Goal: Transaction & Acquisition: Purchase product/service

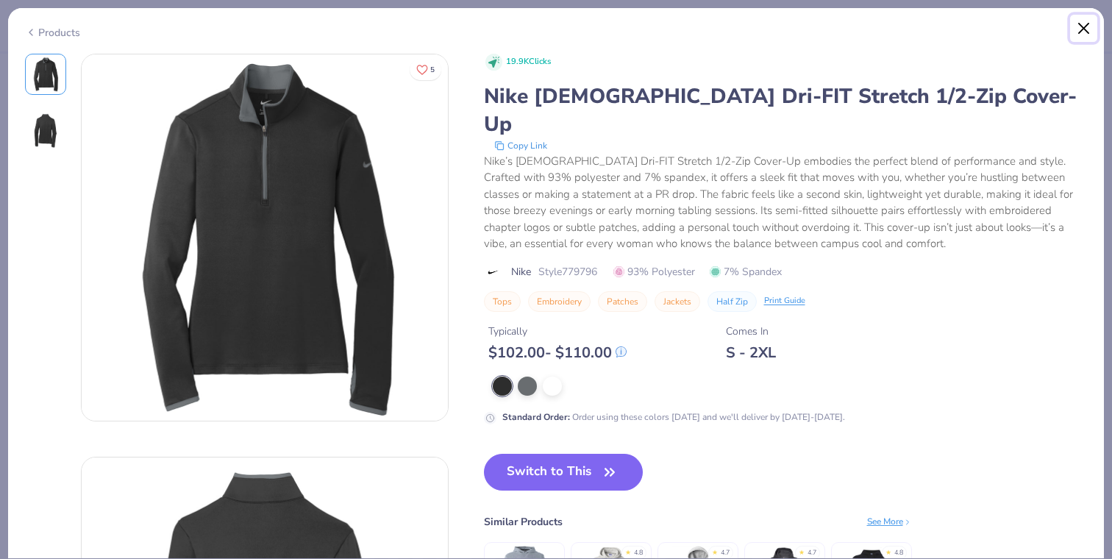
click at [1084, 26] on button "Close" at bounding box center [1084, 29] width 28 height 28
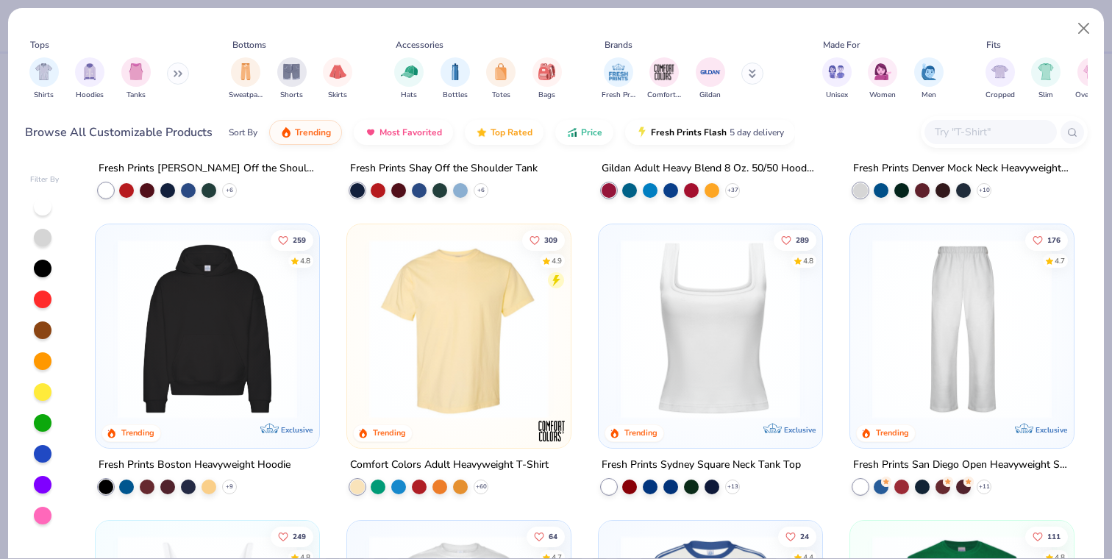
scroll to position [243, 0]
click at [178, 367] on img at bounding box center [207, 327] width 194 height 179
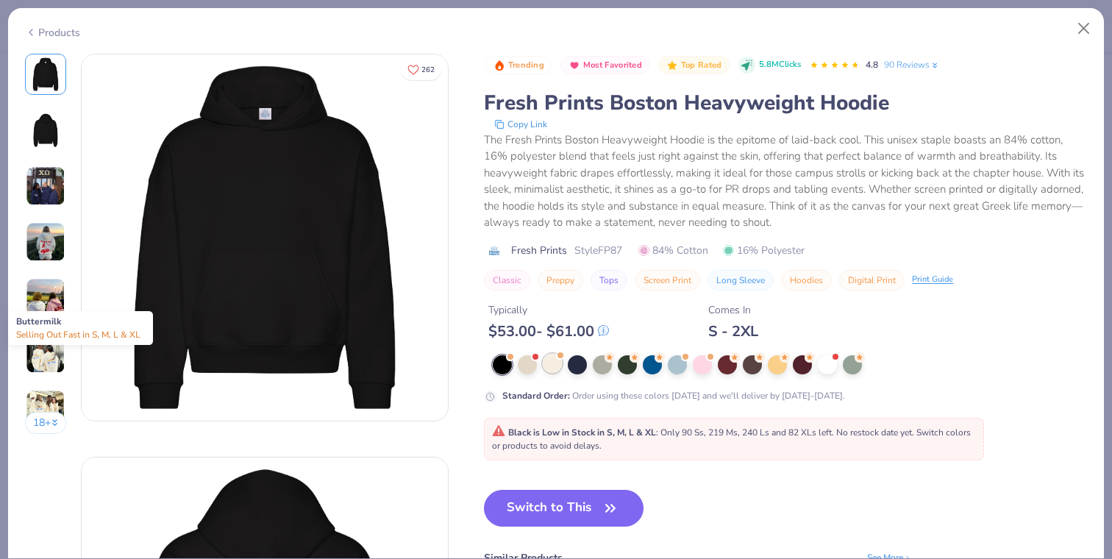
click at [557, 363] on div at bounding box center [552, 363] width 19 height 19
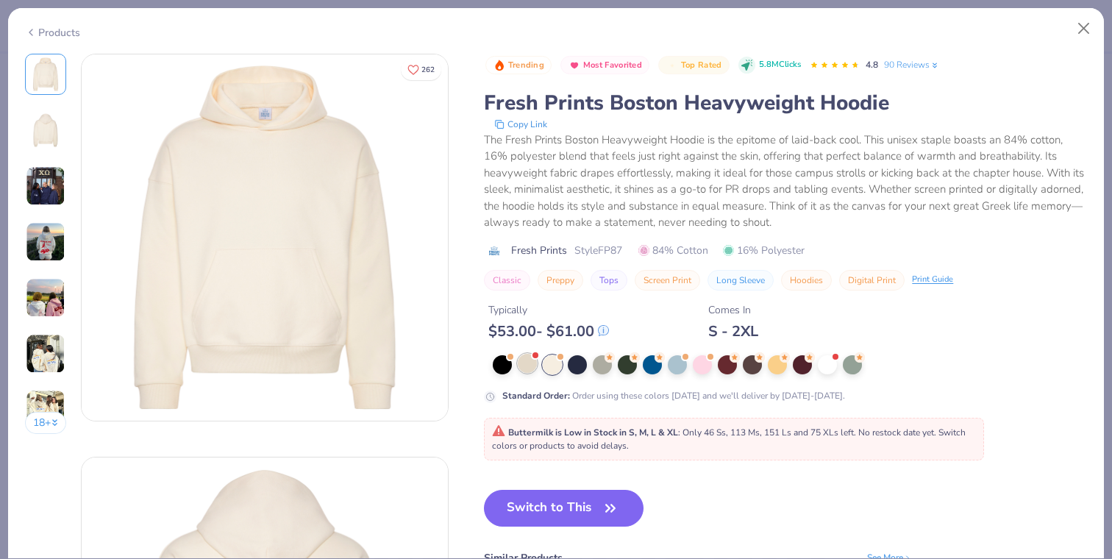
click at [532, 363] on div at bounding box center [527, 363] width 19 height 19
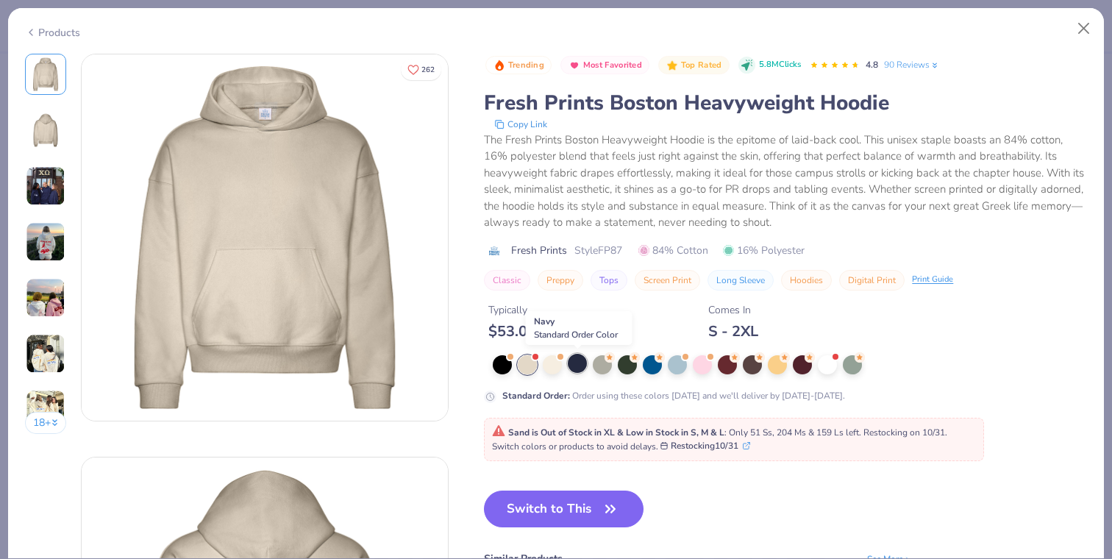
click at [576, 366] on div at bounding box center [577, 363] width 19 height 19
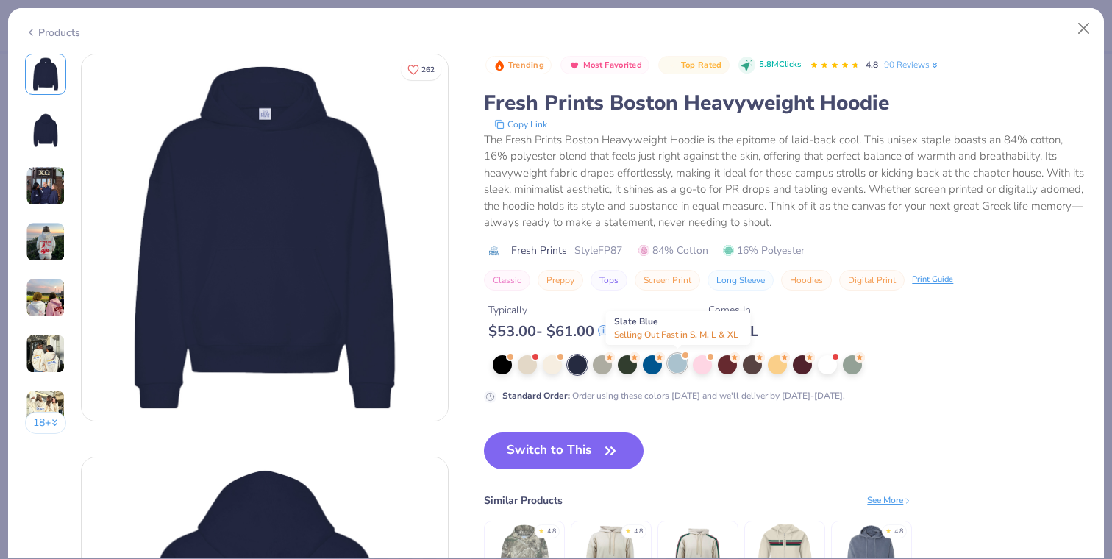
click at [679, 366] on div at bounding box center [677, 363] width 19 height 19
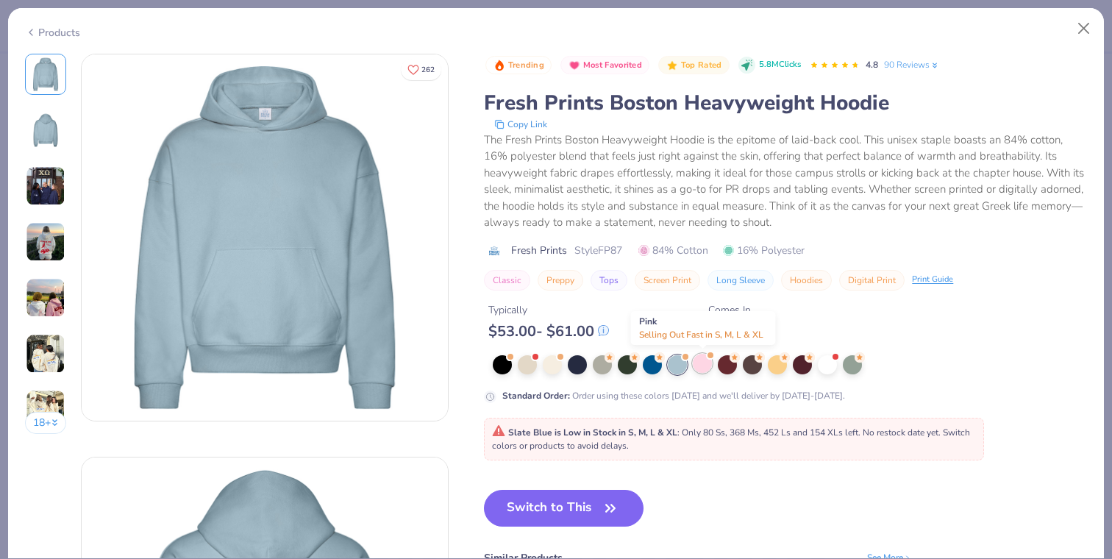
click at [707, 364] on div at bounding box center [702, 363] width 19 height 19
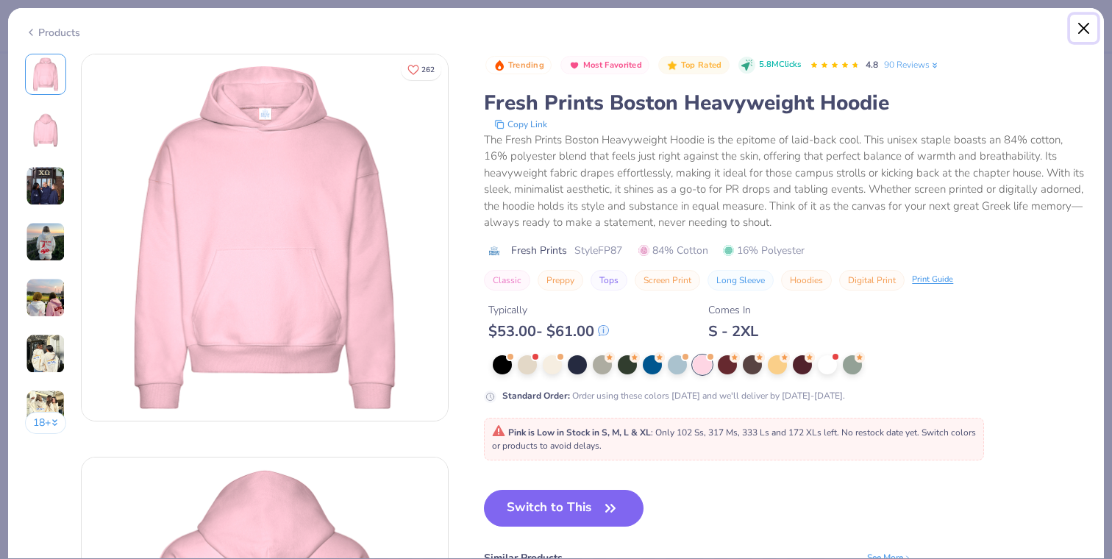
click at [1087, 25] on button "Close" at bounding box center [1084, 29] width 28 height 28
